Goal: Transaction & Acquisition: Book appointment/travel/reservation

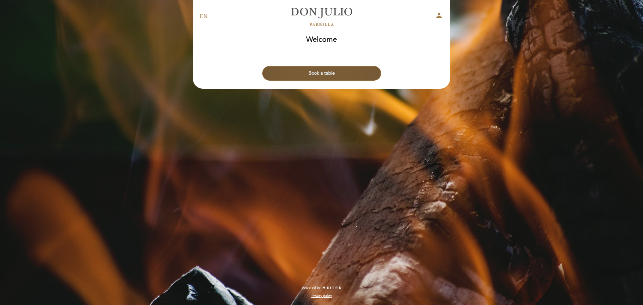
click at [323, 72] on button "Book a table" at bounding box center [321, 73] width 119 height 15
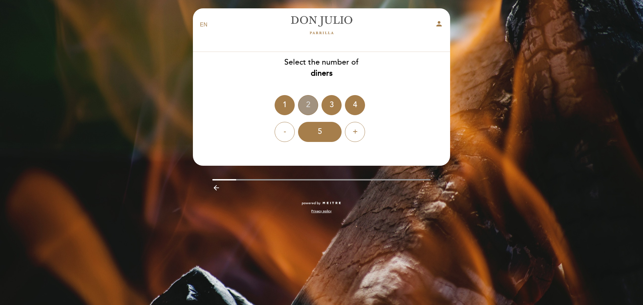
click at [311, 104] on div "2" at bounding box center [308, 105] width 20 height 20
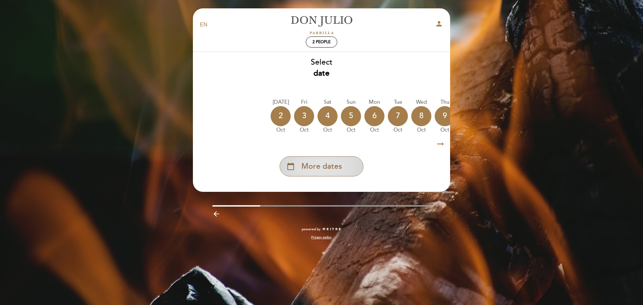
click at [346, 169] on div "calendar_today More dates" at bounding box center [322, 166] width 84 height 20
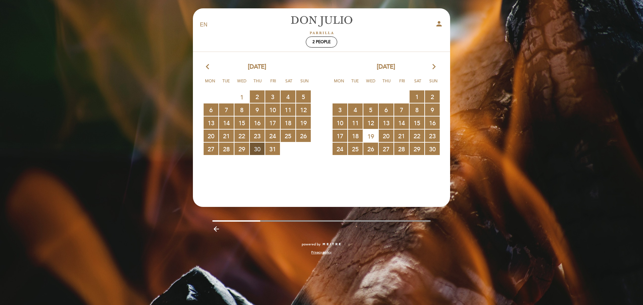
click at [262, 149] on span "30 RESERVATIONS AVAILABLE" at bounding box center [257, 149] width 15 height 12
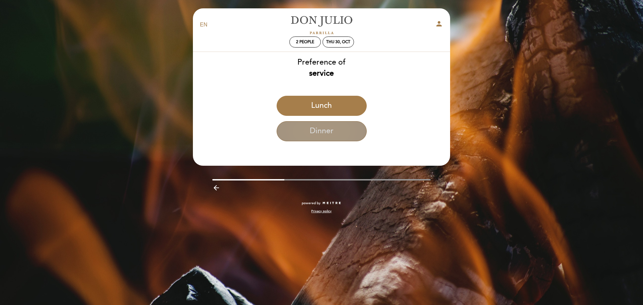
click at [308, 136] on button "Dinner" at bounding box center [322, 131] width 90 height 20
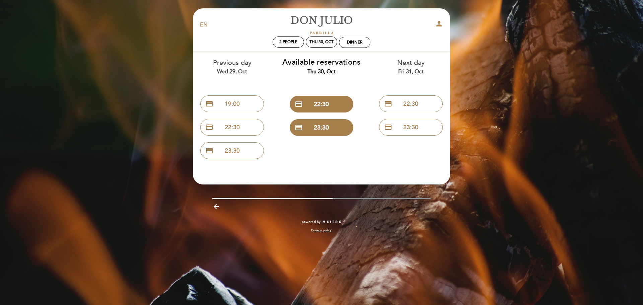
drag, startPoint x: 174, startPoint y: 40, endPoint x: 172, endPoint y: 36, distance: 4.4
click at [174, 40] on div "EN ES PT [PERSON_NAME] person 2 people Thu 30, Oct Dinner Welcome Welcome, Chan…" at bounding box center [321, 152] width 643 height 305
click at [355, 45] on div "Dinner" at bounding box center [354, 42] width 31 height 10
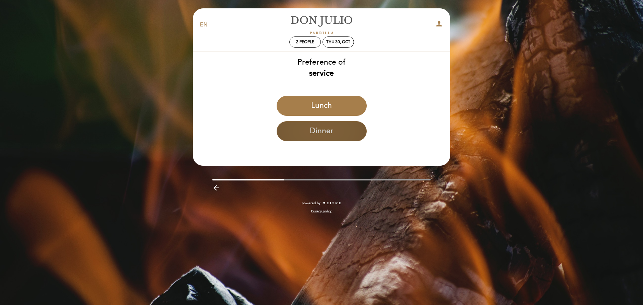
click at [346, 137] on button "Dinner" at bounding box center [322, 131] width 90 height 20
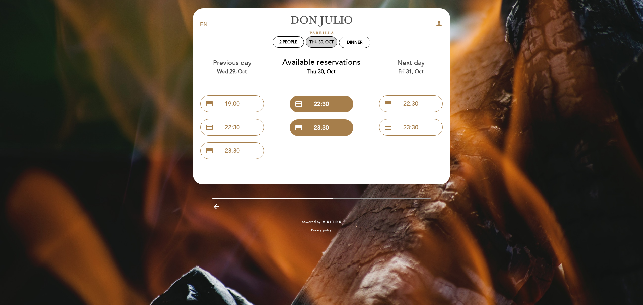
click at [321, 40] on div "Thu 30, Oct" at bounding box center [322, 42] width 24 height 5
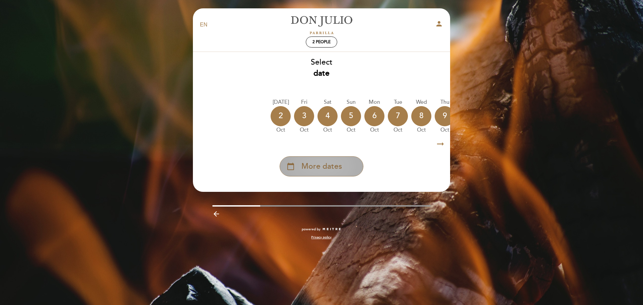
click at [342, 165] on div "calendar_today More dates" at bounding box center [322, 166] width 84 height 20
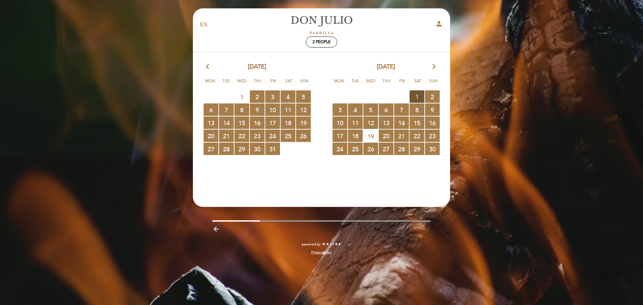
click at [420, 95] on span "1 RESERVATIONS AVAILABLE" at bounding box center [417, 96] width 15 height 12
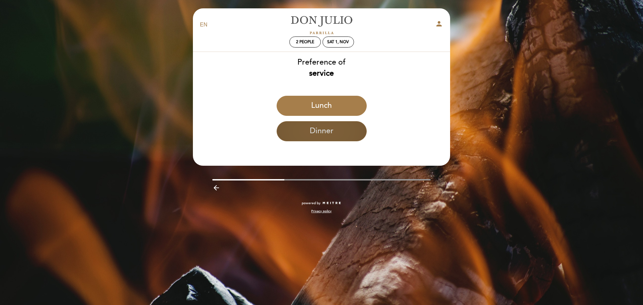
click at [344, 124] on button "Dinner" at bounding box center [322, 131] width 90 height 20
